Goal: Task Accomplishment & Management: Manage account settings

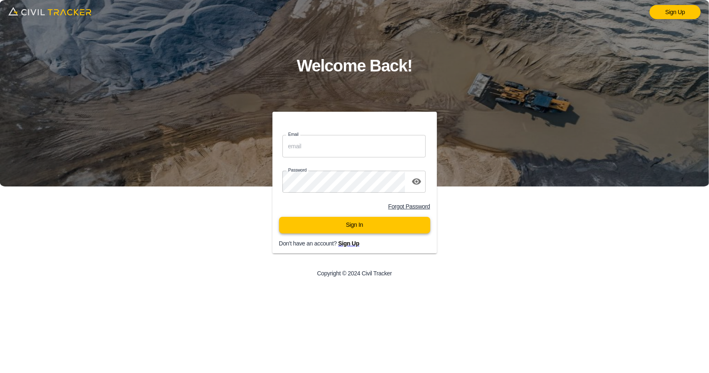
type input "support@civiltracker.xyz"
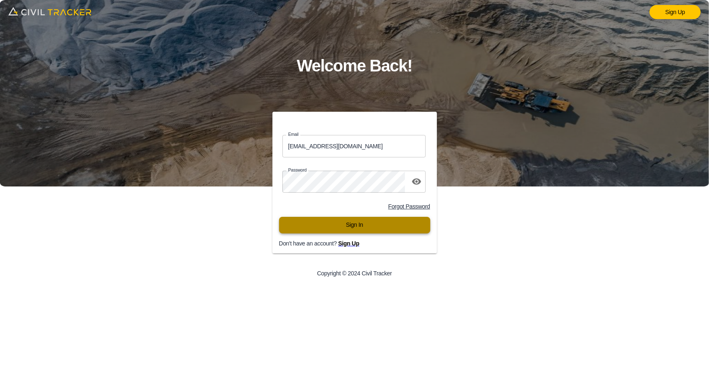
click at [369, 226] on button "Sign In" at bounding box center [354, 225] width 151 height 17
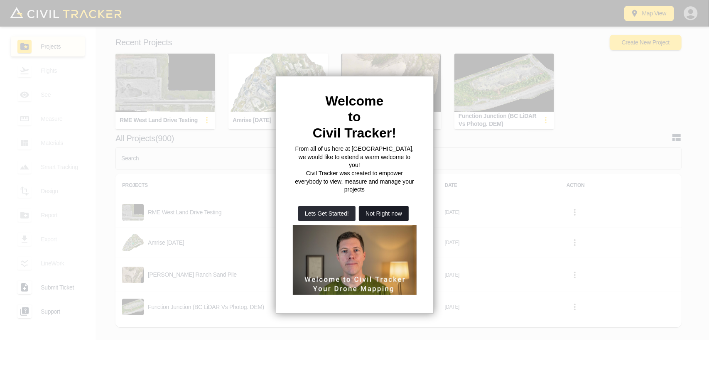
click at [381, 206] on button "Not Right now" at bounding box center [384, 213] width 50 height 15
